Goal: Task Accomplishment & Management: Manage account settings

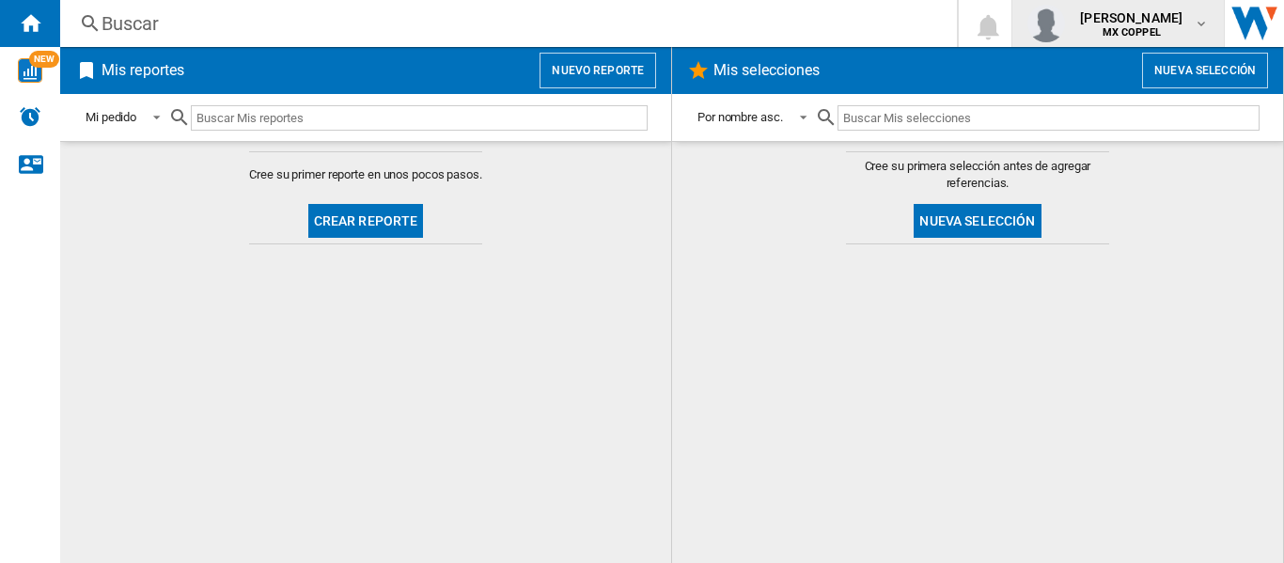
click at [1200, 25] on md-icon "button" at bounding box center [1201, 23] width 15 height 15
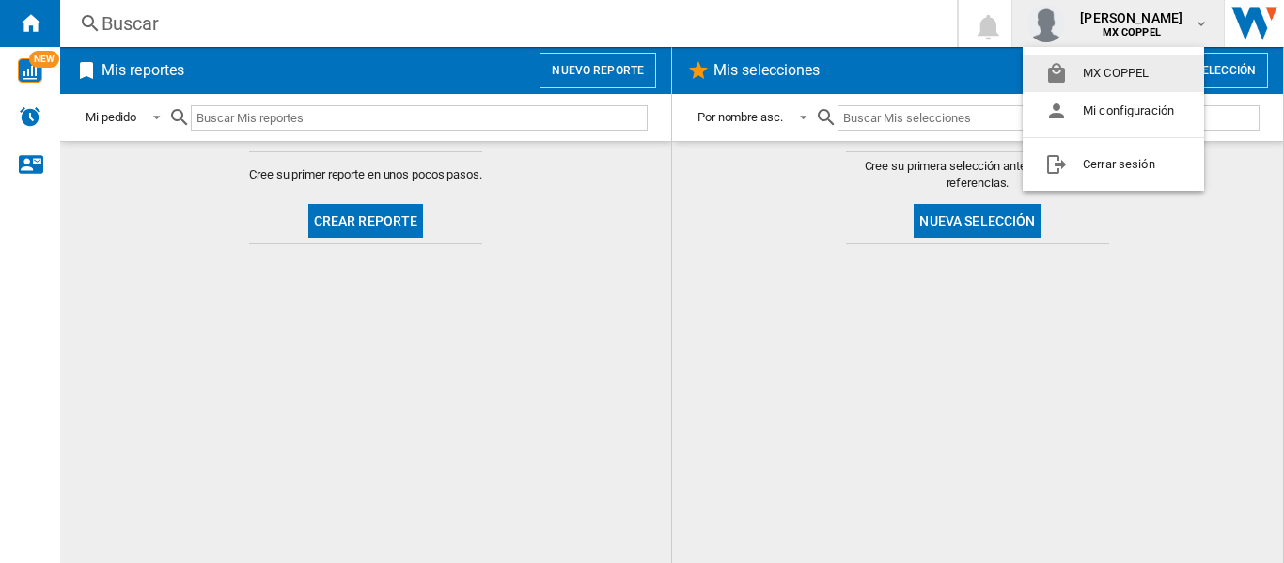
click at [230, 28] on md-backdrop at bounding box center [642, 281] width 1284 height 563
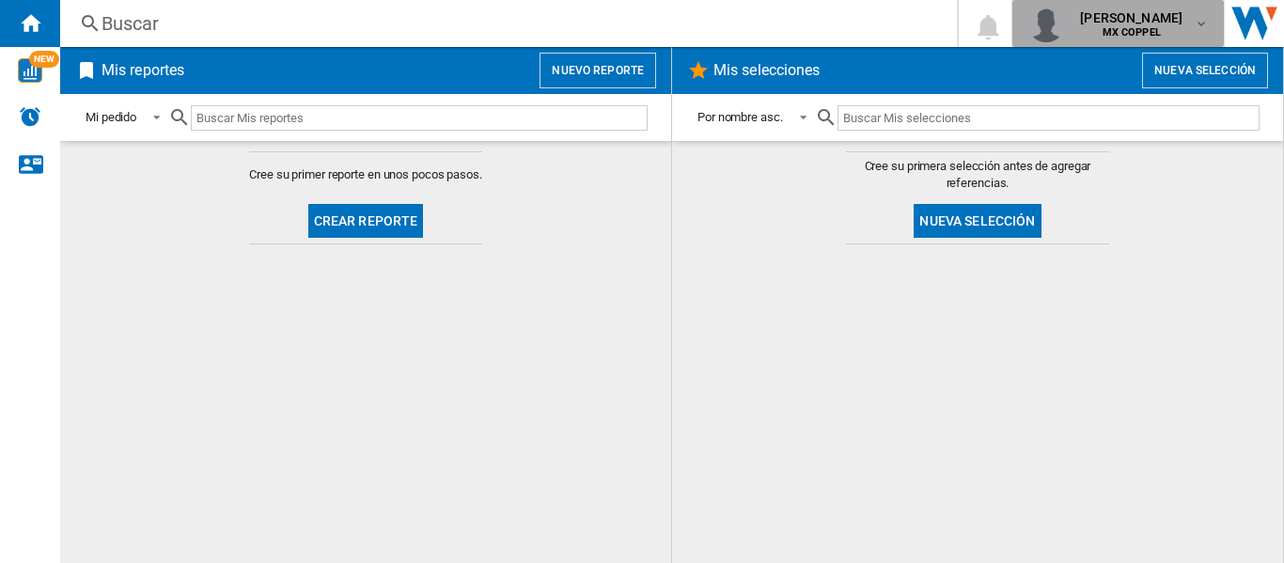
click at [1192, 22] on div "[PERSON_NAME] MX COPPEL" at bounding box center [1133, 23] width 121 height 30
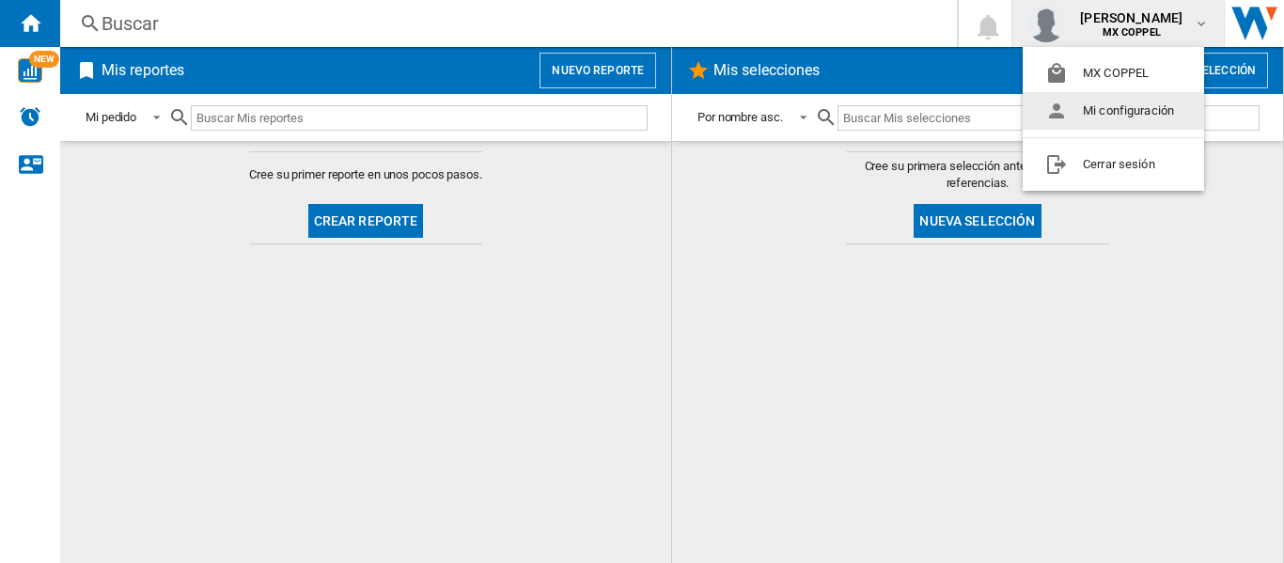
click at [1120, 115] on button "Mi configuración" at bounding box center [1113, 111] width 181 height 38
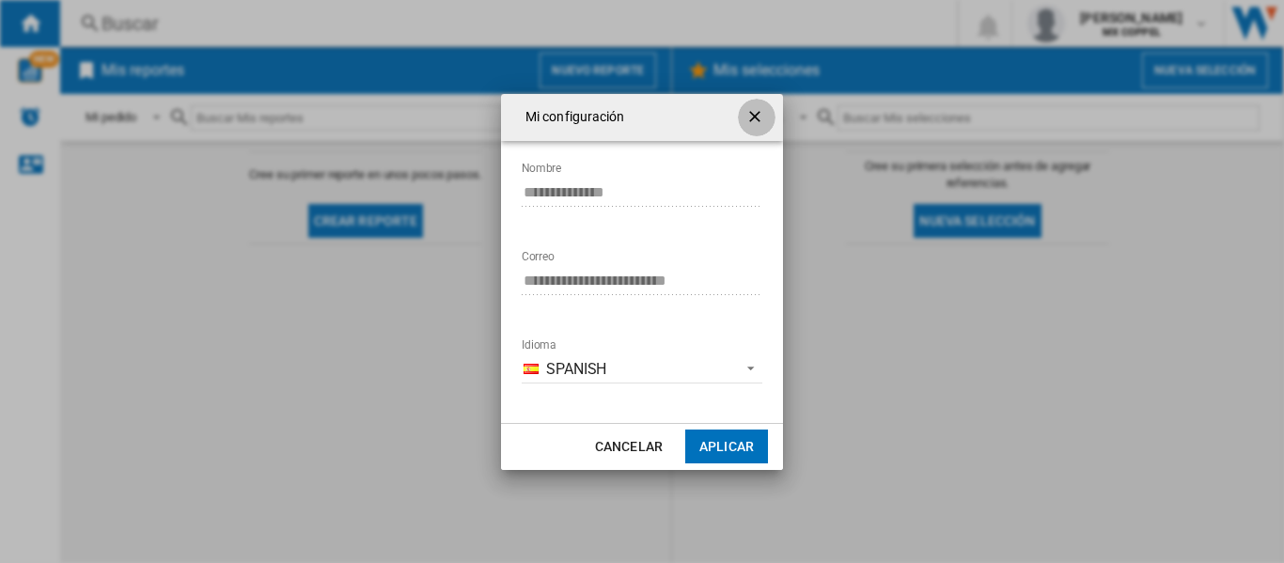
click at [762, 109] on ng-md-icon "getI18NText('BUTTONS.CLOSE_DIALOG')" at bounding box center [757, 118] width 23 height 23
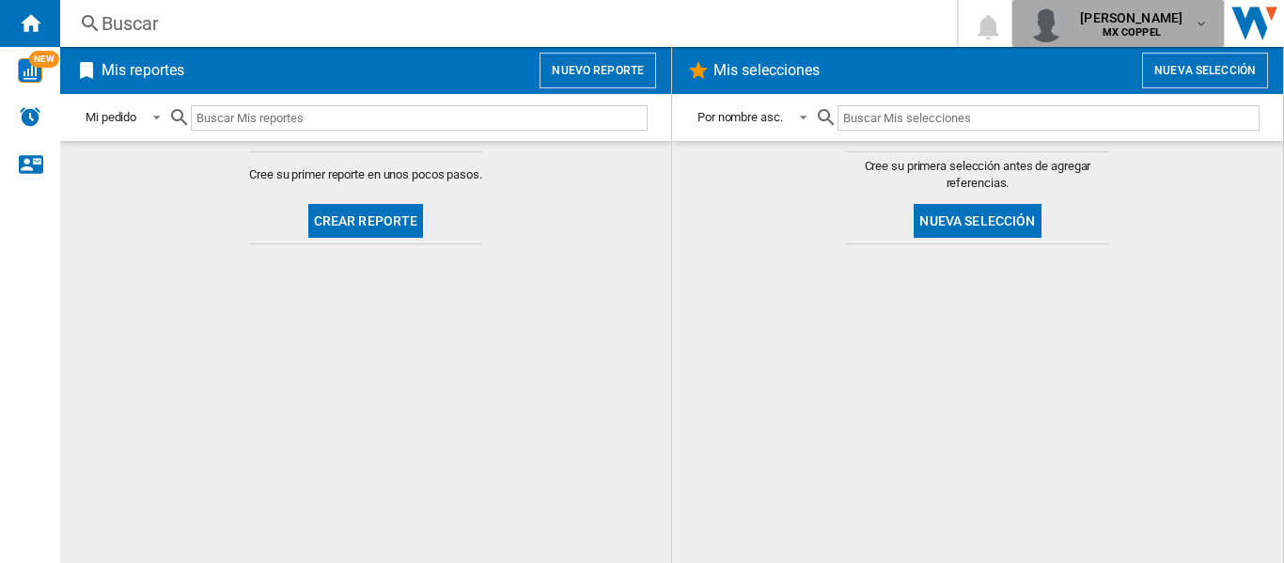
click at [1148, 24] on span "[PERSON_NAME]" at bounding box center [1131, 17] width 102 height 19
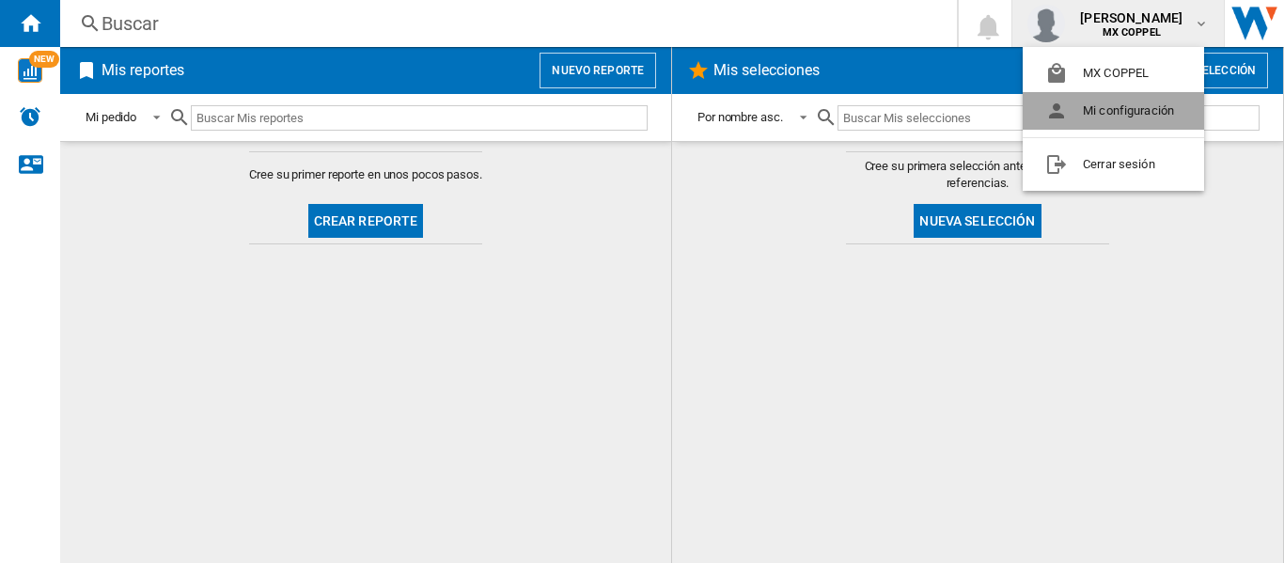
click at [1088, 106] on button "Mi configuración" at bounding box center [1113, 111] width 181 height 38
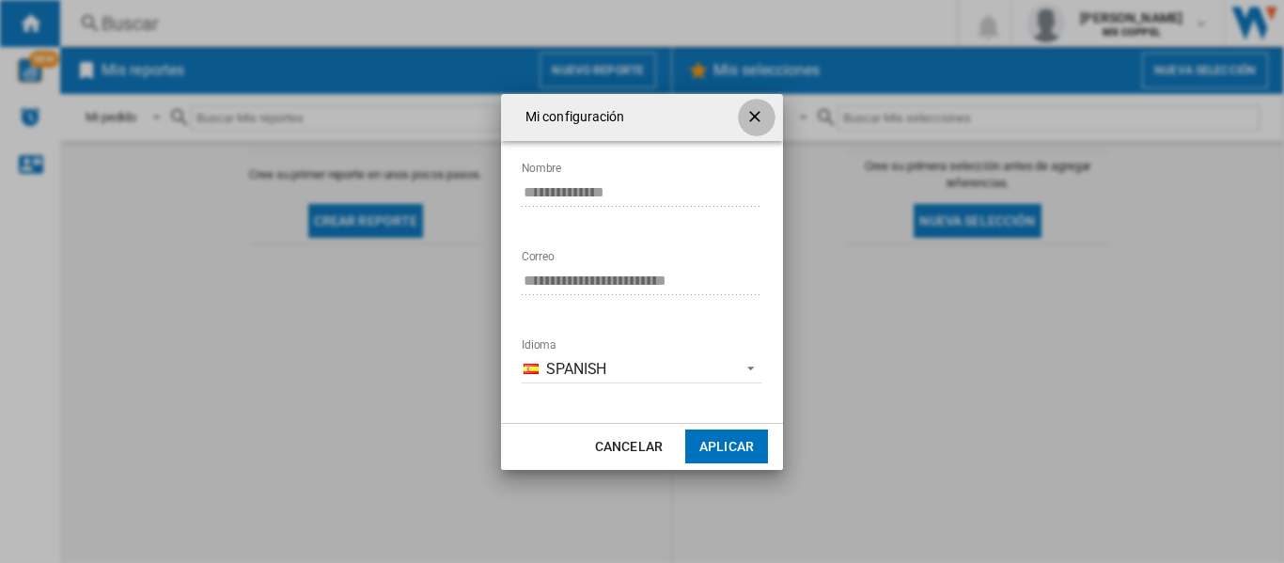
click at [749, 118] on ng-md-icon "getI18NText('BUTTONS.CLOSE_DIALOG')" at bounding box center [757, 118] width 23 height 23
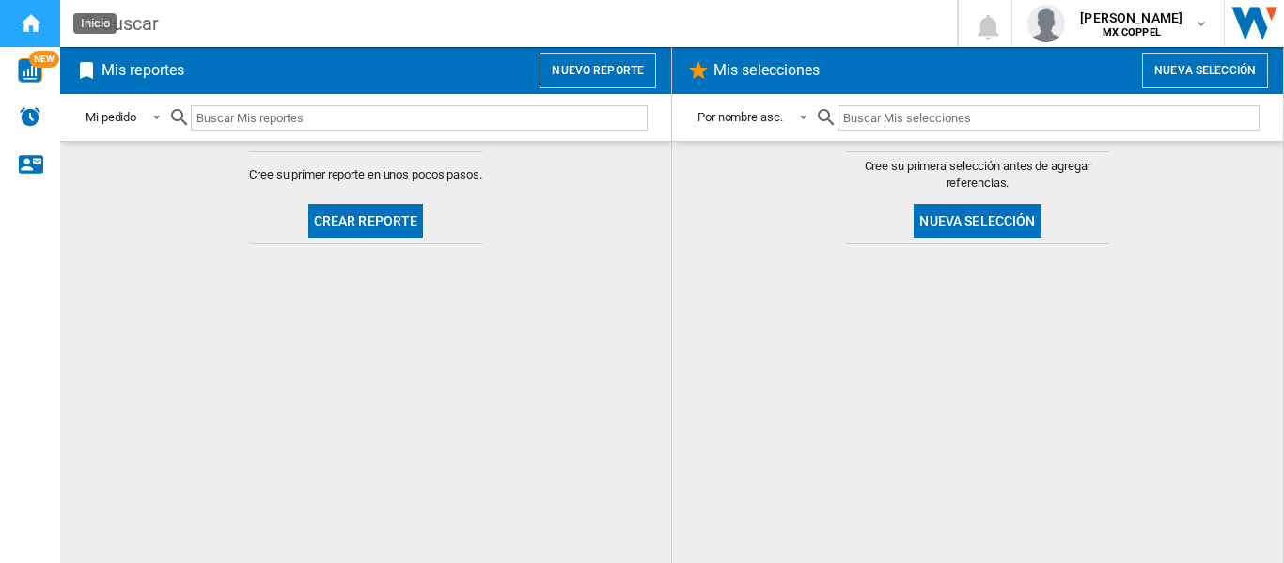
click at [33, 25] on ng-md-icon "Inicio" at bounding box center [30, 22] width 23 height 23
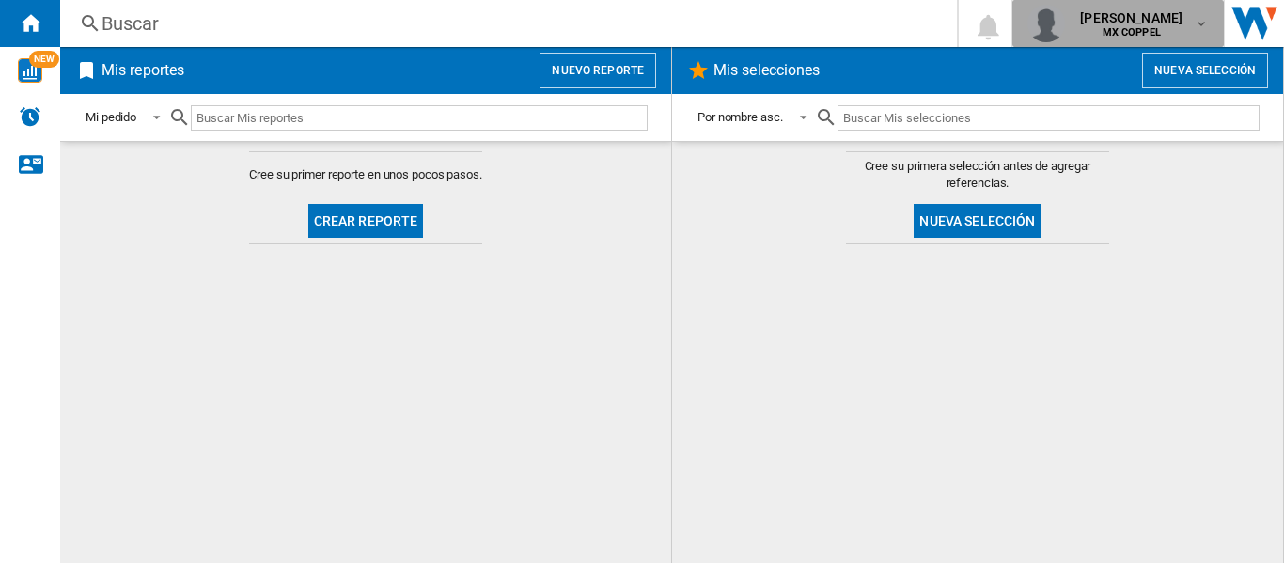
click at [1195, 16] on md-icon "button" at bounding box center [1201, 23] width 15 height 15
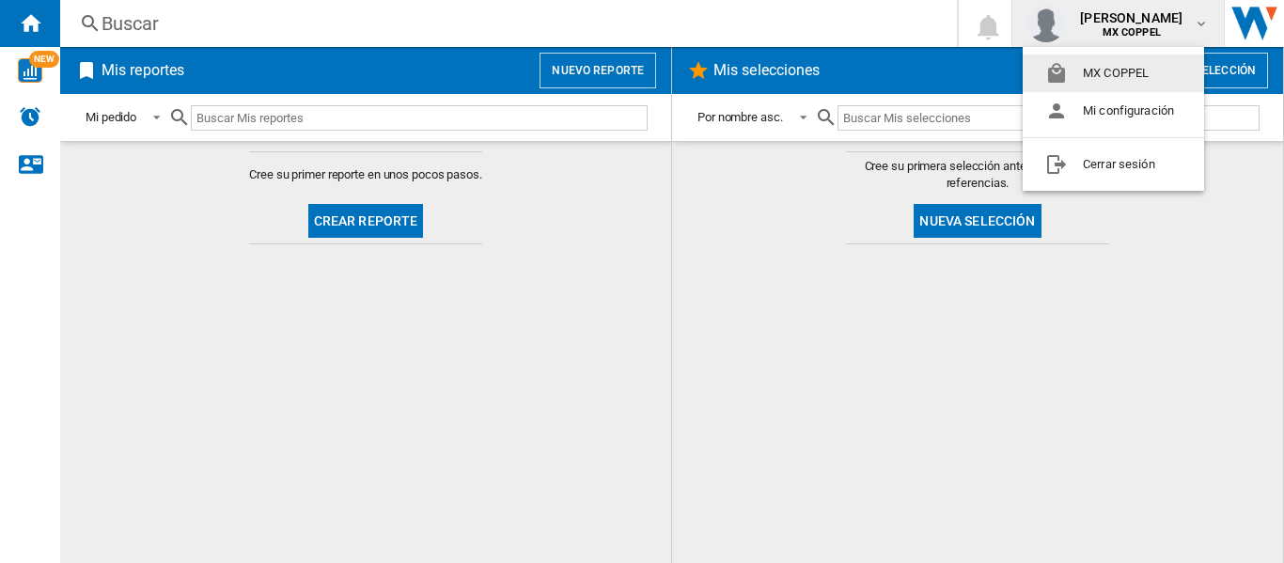
click at [25, 165] on md-backdrop at bounding box center [642, 281] width 1284 height 563
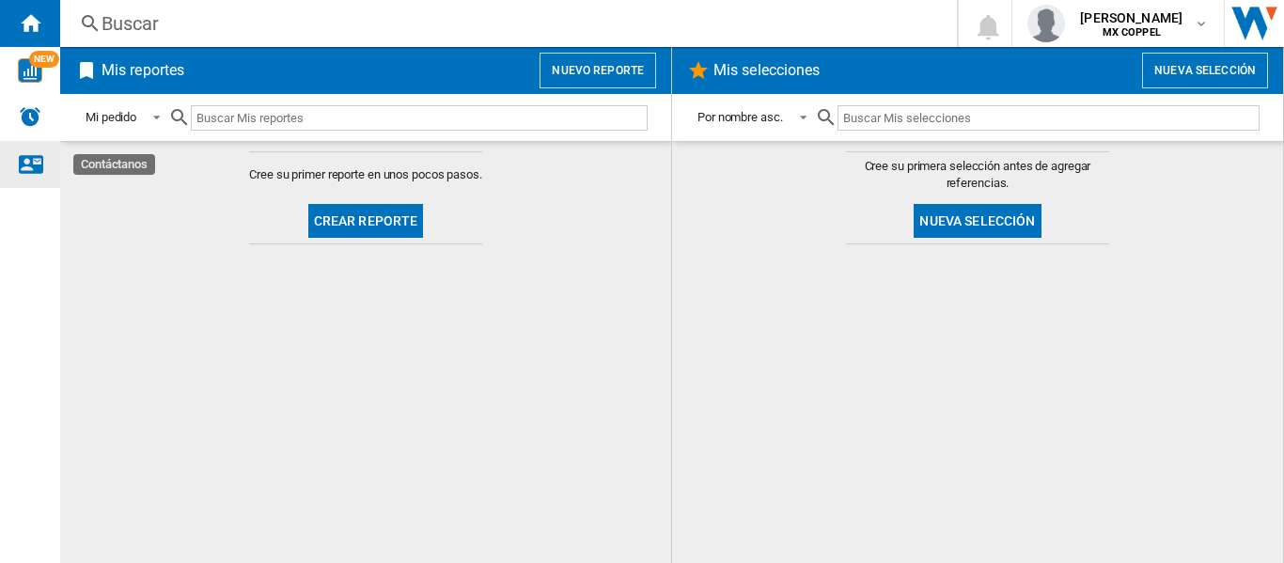
click at [27, 162] on ng-md-icon "Contáctanos" at bounding box center [30, 163] width 23 height 23
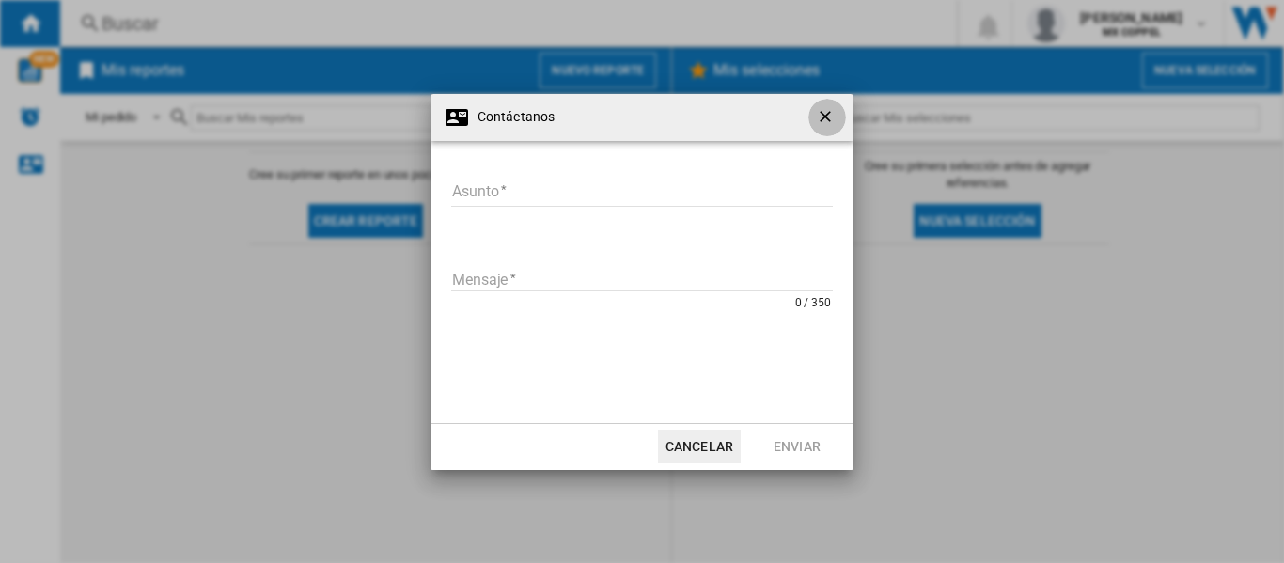
click at [830, 123] on ng-md-icon "getI18NText('BUTTONS.CLOSE_DIALOG')" at bounding box center [827, 118] width 23 height 23
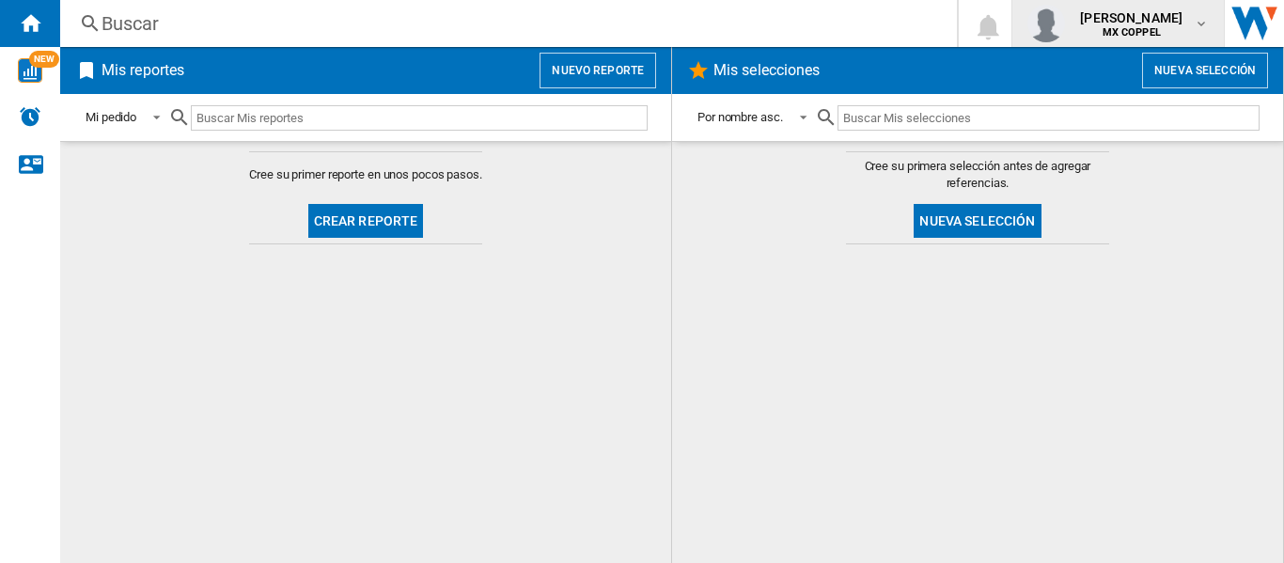
click at [1037, 21] on div "button" at bounding box center [1050, 24] width 45 height 38
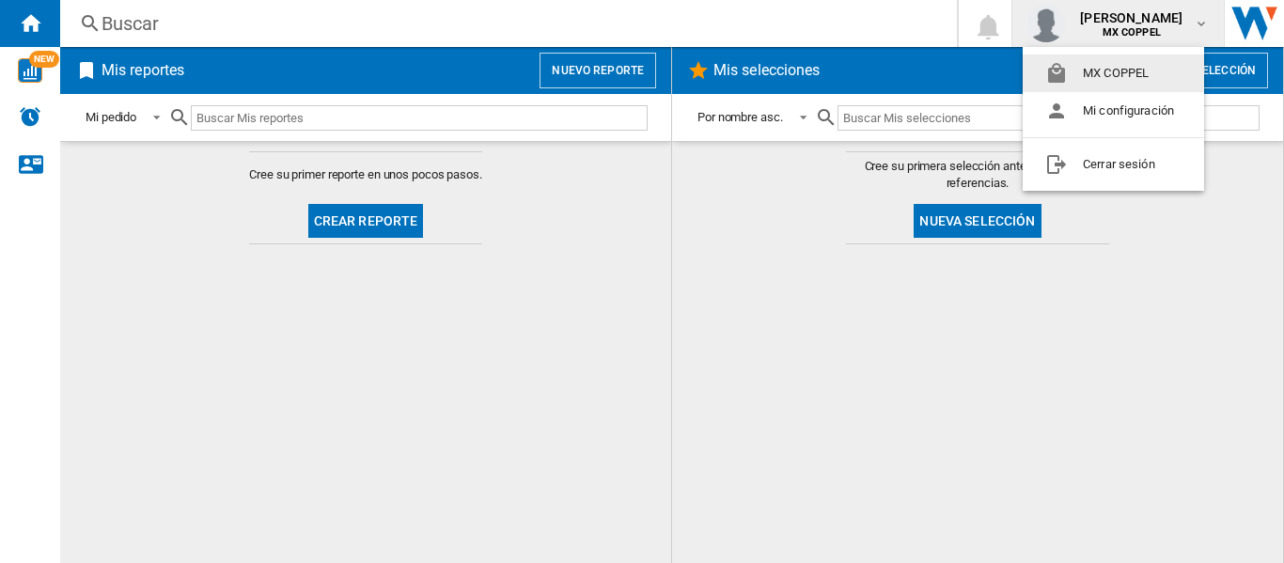
click at [1139, 76] on button "MX COPPEL" at bounding box center [1113, 74] width 181 height 38
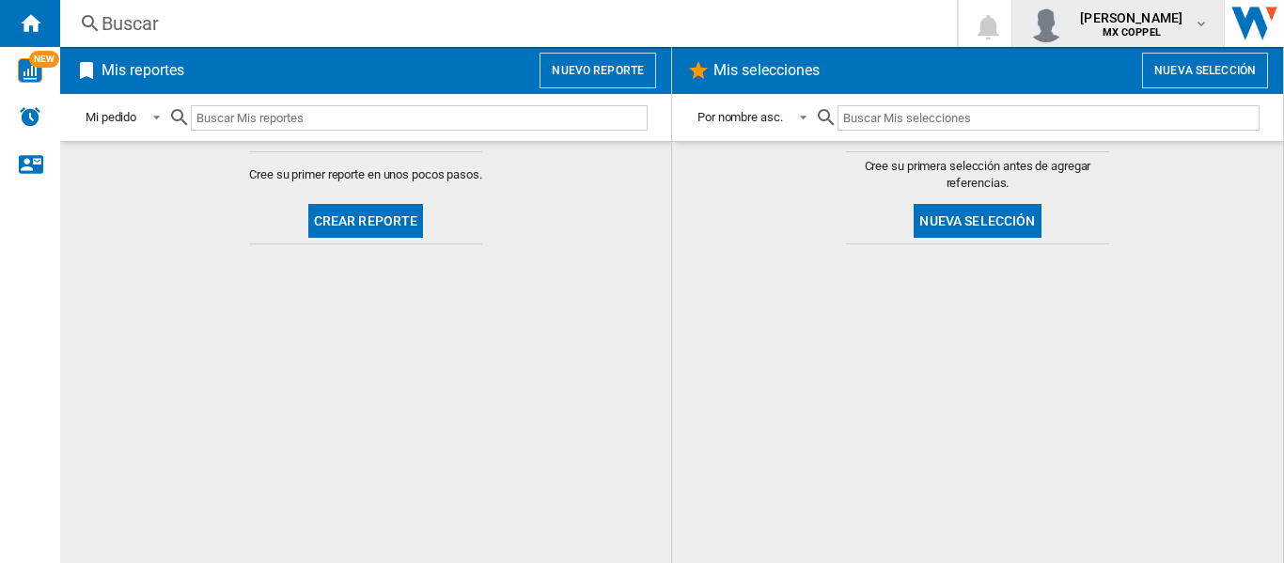
click at [1140, 28] on b "MX COPPEL" at bounding box center [1132, 32] width 58 height 12
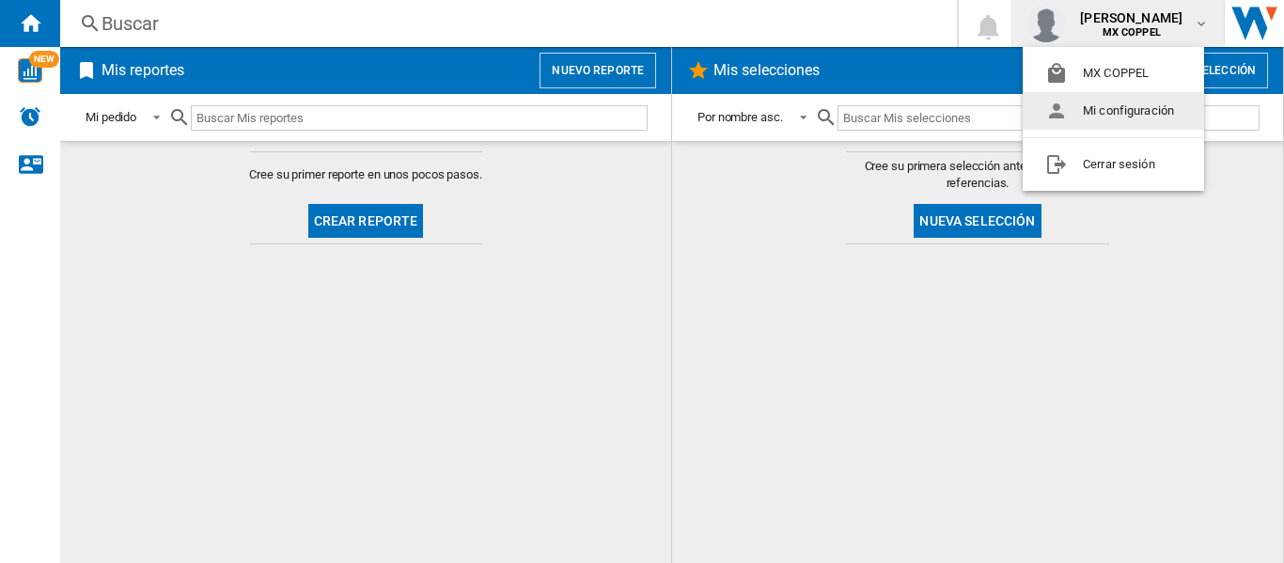
click at [1121, 112] on button "Mi configuración" at bounding box center [1113, 111] width 181 height 38
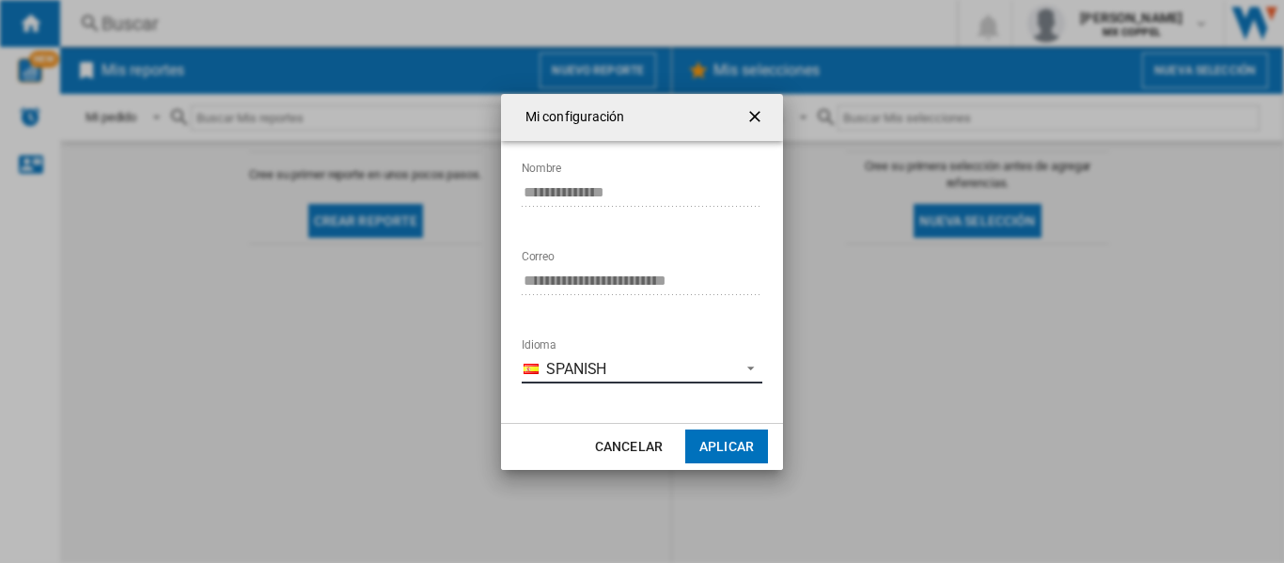
click at [744, 369] on span "Idioma: \a\9\9\9\9\9\9\9\a\9 \a\9 Spanish\a\9\9\9\9\9\9\9\a\9\9\9" at bounding box center [745, 366] width 23 height 17
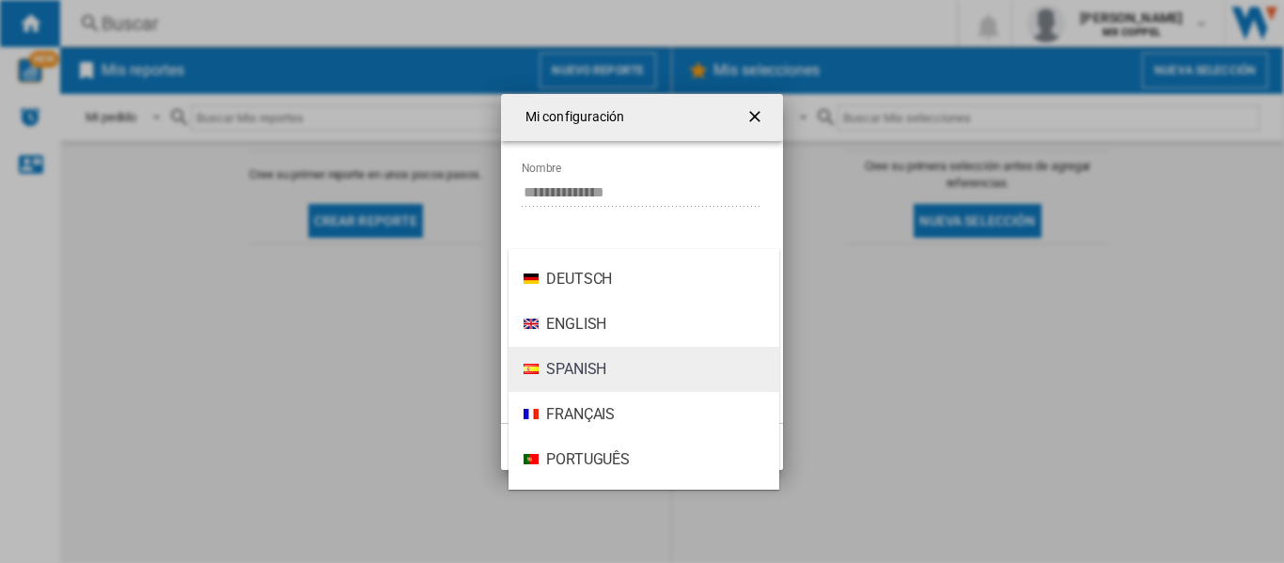
click at [625, 370] on md-option "Spanish" at bounding box center [644, 369] width 271 height 45
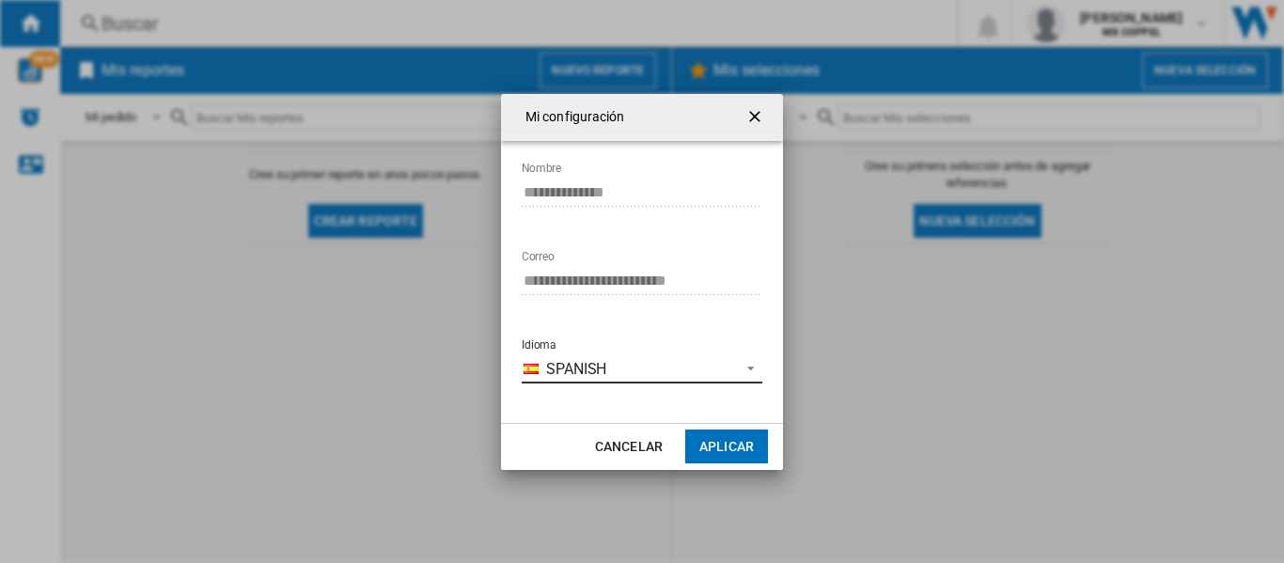
click at [748, 367] on span "Idioma: \a\9\9\9\9\9\9\9\a\9 \a\9 Spanish\a\9\9\9\9\9\9\9\a\9\9\9" at bounding box center [745, 366] width 23 height 17
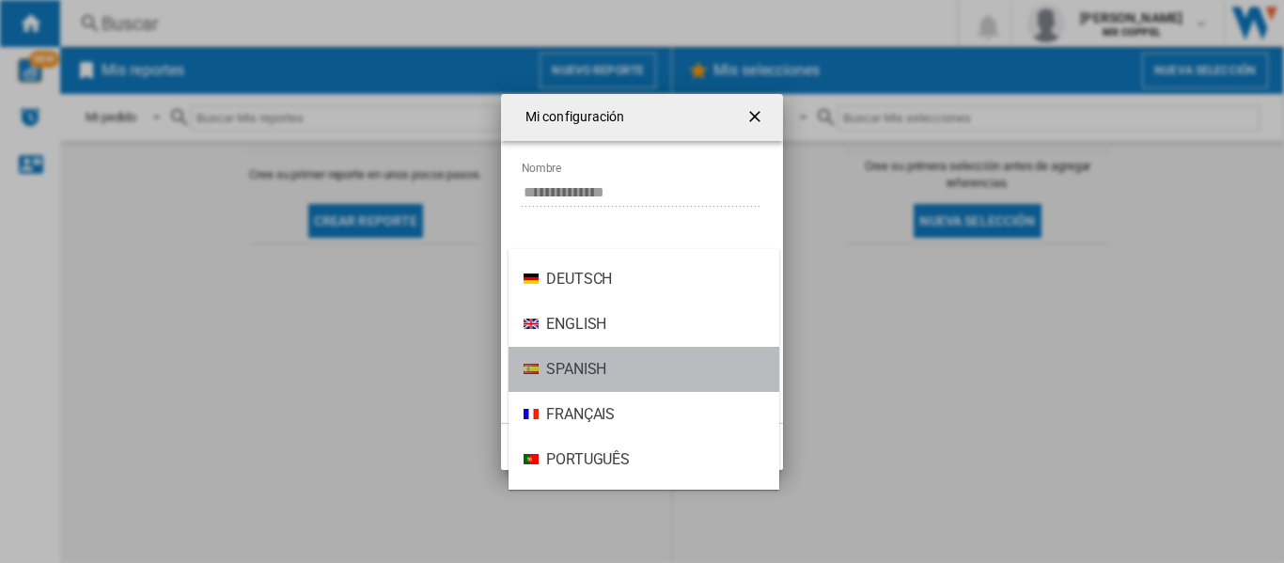
click at [628, 370] on md-option "Spanish" at bounding box center [644, 369] width 271 height 45
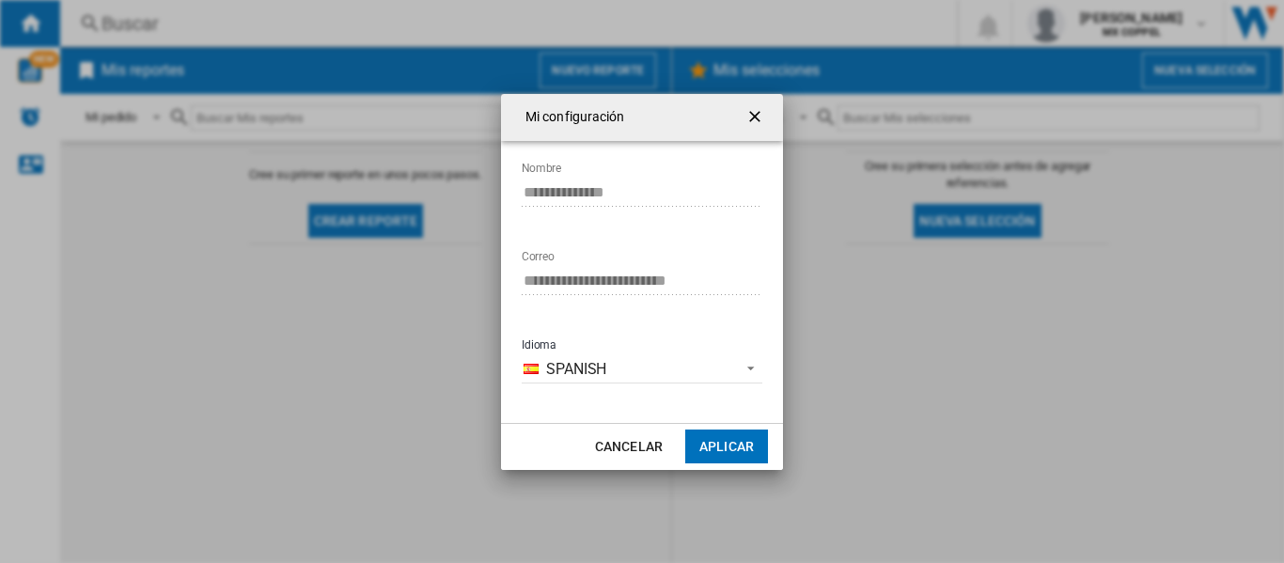
click at [741, 443] on button "Aplicar" at bounding box center [726, 447] width 83 height 34
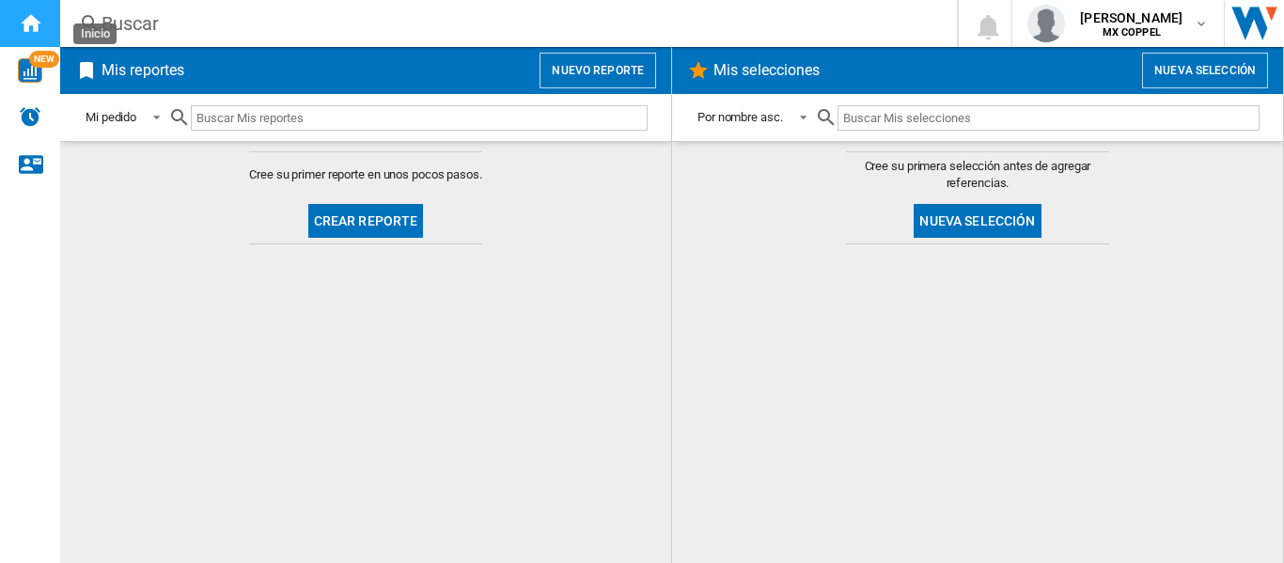
click at [24, 22] on ng-md-icon "Inicio" at bounding box center [30, 22] width 23 height 23
click at [1265, 27] on img "Abrir Sitio Wiser" at bounding box center [1254, 23] width 59 height 47
click at [36, 19] on ng-md-icon "Inicio" at bounding box center [30, 22] width 23 height 23
